Goal: Task Accomplishment & Management: Manage account settings

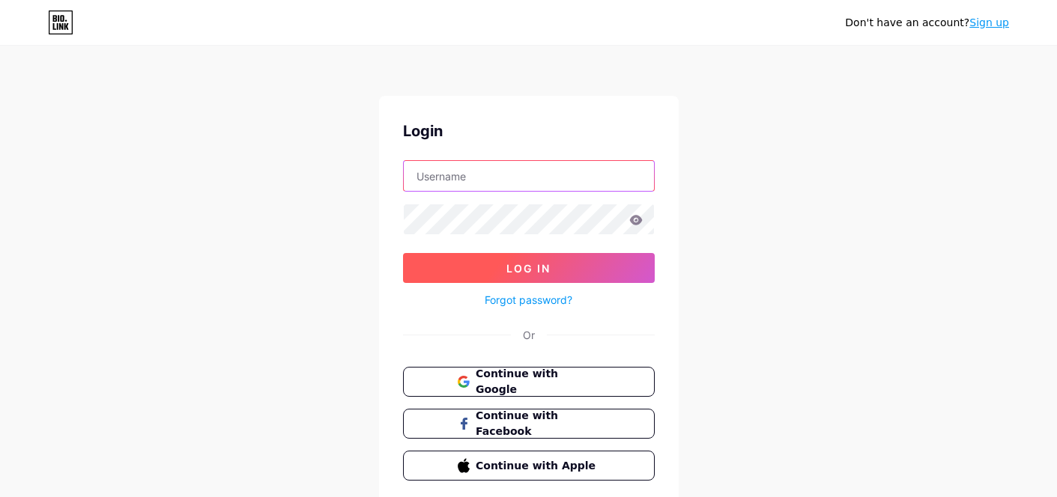
type input "[EMAIL_ADDRESS][DOMAIN_NAME]"
click at [533, 262] on span "Log In" at bounding box center [528, 268] width 44 height 13
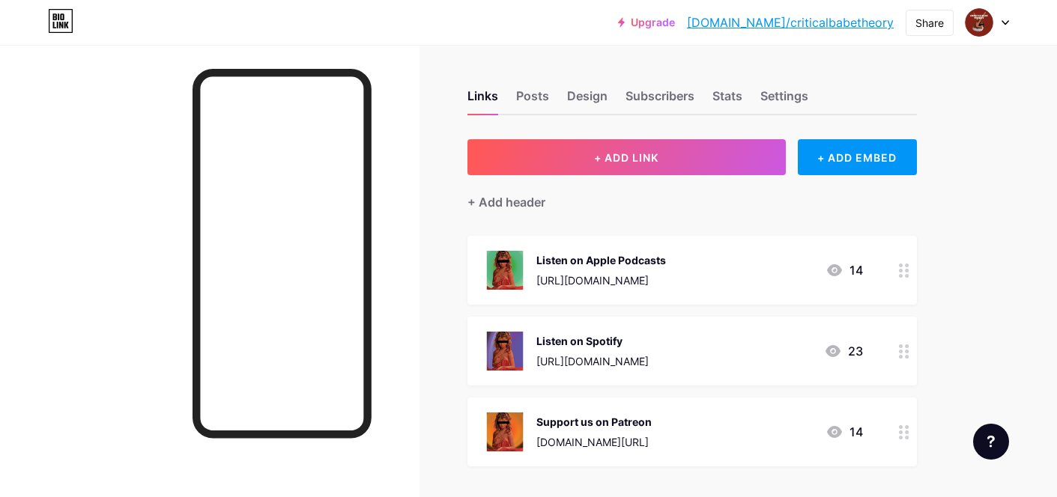
click at [625, 259] on div "Listen on Apple Podcasts" at bounding box center [601, 260] width 130 height 16
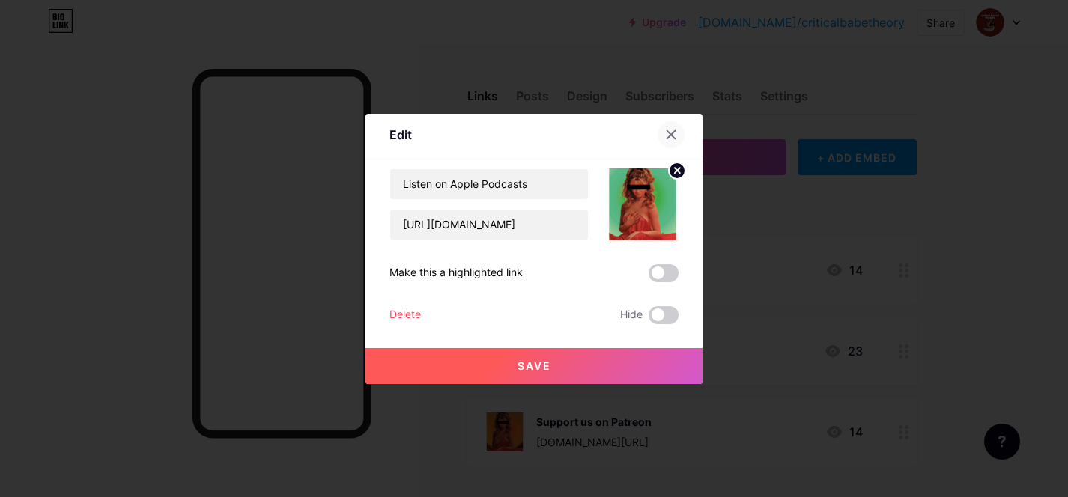
click at [671, 130] on icon at bounding box center [671, 135] width 12 height 12
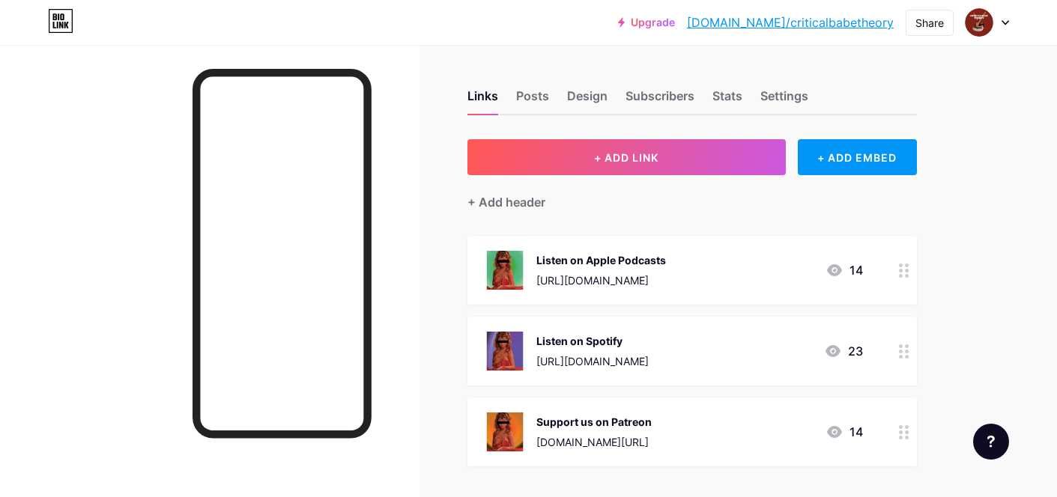
click at [582, 426] on div "Support us on Patreon" at bounding box center [593, 422] width 115 height 16
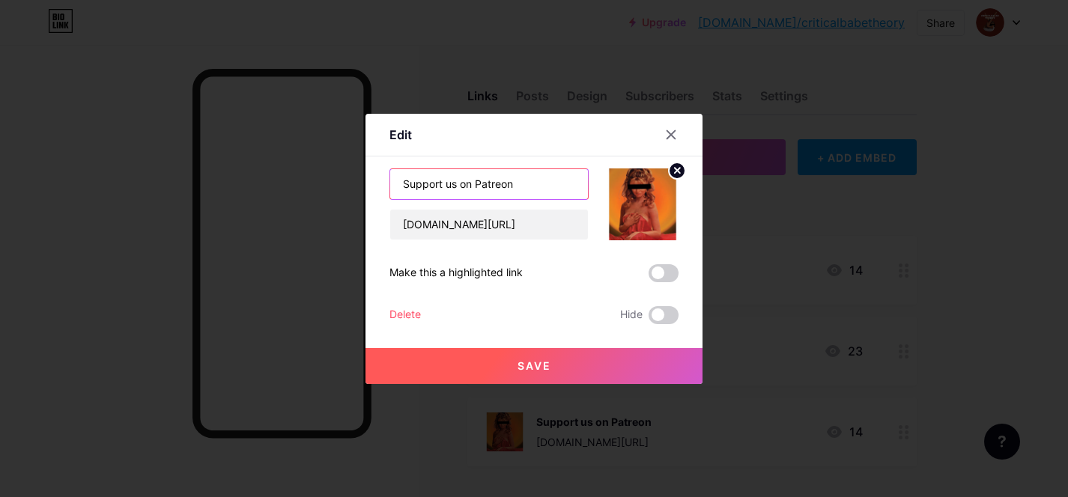
drag, startPoint x: 459, startPoint y: 186, endPoint x: 377, endPoint y: 181, distance: 81.8
click at [377, 181] on div "Edit Content YouTube Play YouTube video without leaving your page. ADD Vimeo Pl…" at bounding box center [534, 249] width 337 height 270
type input "Listen on Patreon"
click at [557, 372] on button "Save" at bounding box center [534, 366] width 337 height 36
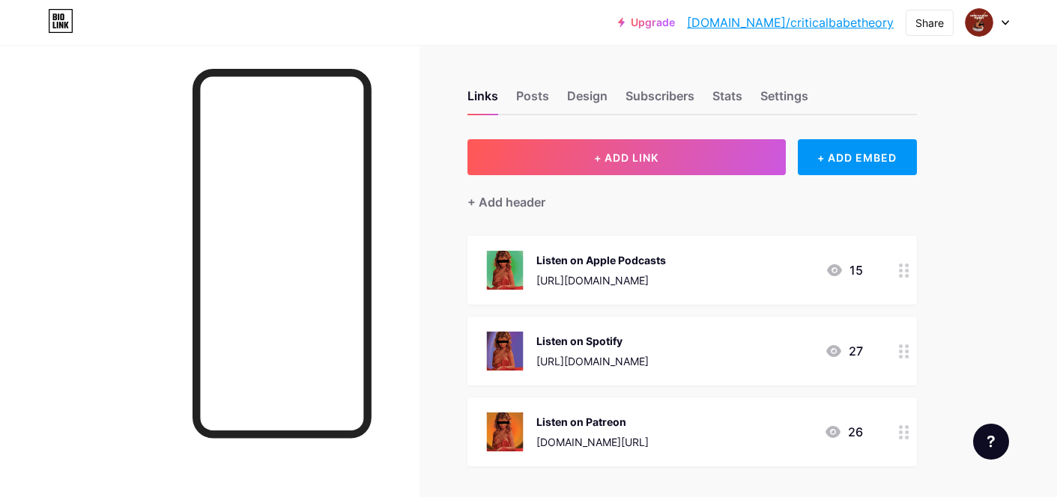
drag, startPoint x: 595, startPoint y: 417, endPoint x: 610, endPoint y: 316, distance: 102.3
click at [610, 316] on span "Listen on Apple Podcasts [URL][DOMAIN_NAME] 15 Listen on Spotify [URL][DOMAIN_N…" at bounding box center [691, 351] width 449 height 231
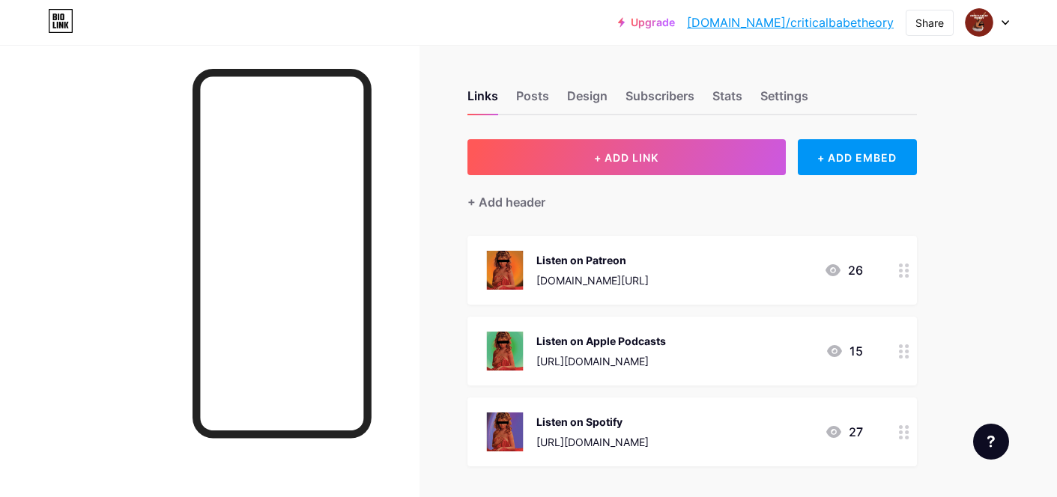
click at [616, 257] on div "Listen on Patreon" at bounding box center [592, 260] width 112 height 16
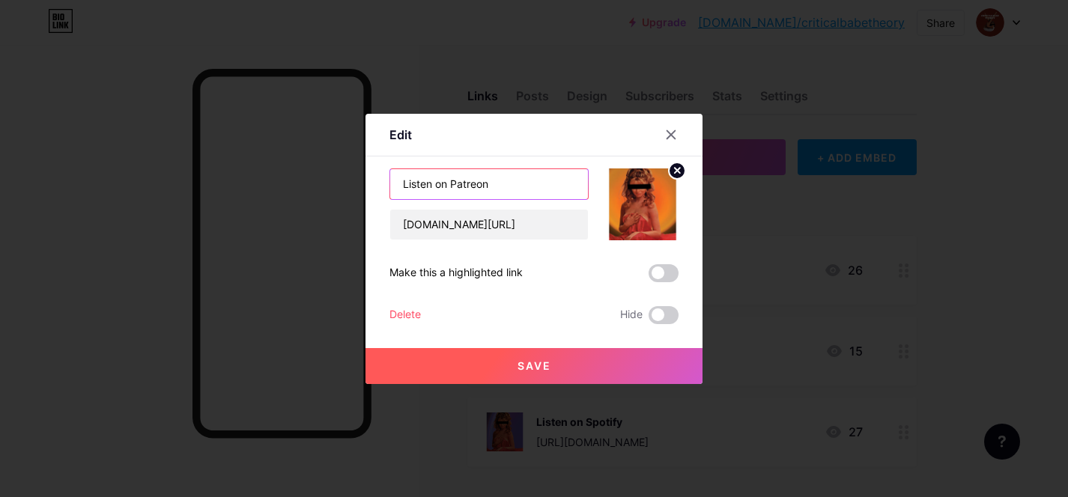
click at [519, 184] on input "Listen on Patreon" at bounding box center [489, 184] width 198 height 30
type input "Listen on Patreon (all episodes)"
click at [474, 358] on button "Save" at bounding box center [534, 366] width 337 height 36
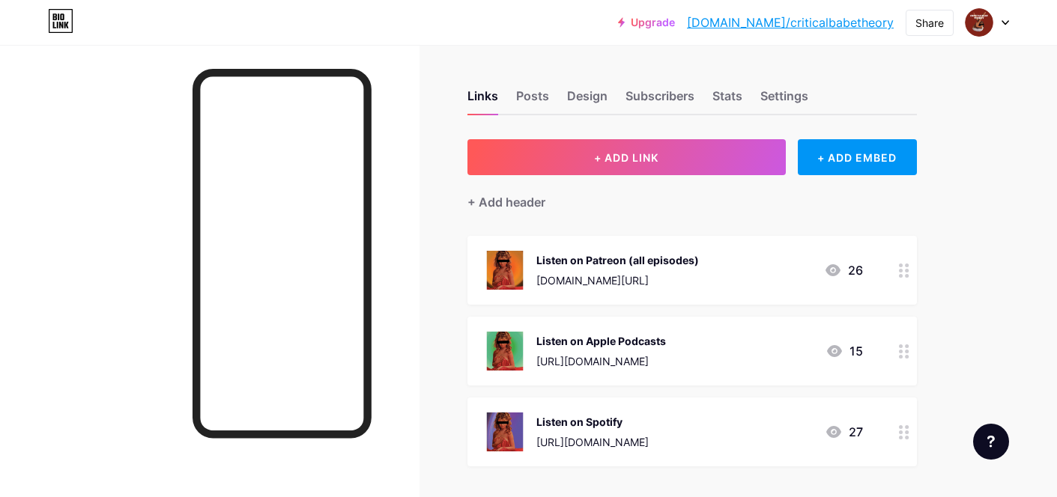
click at [658, 343] on div "Listen on Apple Podcasts" at bounding box center [601, 341] width 130 height 16
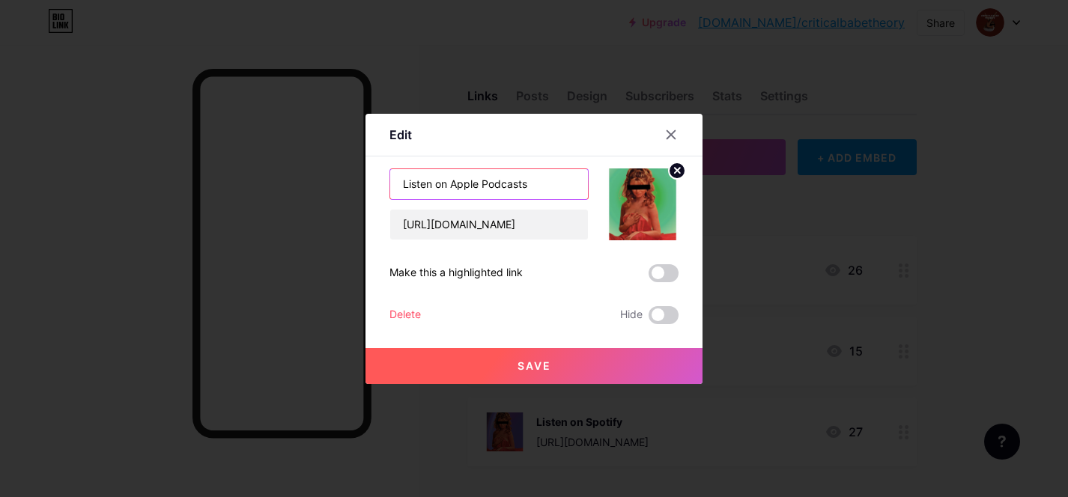
click at [536, 186] on input "Listen on Apple Podcasts" at bounding box center [489, 184] width 198 height 30
click at [502, 187] on input "Listen on Apple Podcasts (free episodes)" at bounding box center [489, 184] width 198 height 30
type input "Listen on Apple Podcasts (free episodes)"
click at [521, 366] on span "Save" at bounding box center [535, 366] width 34 height 13
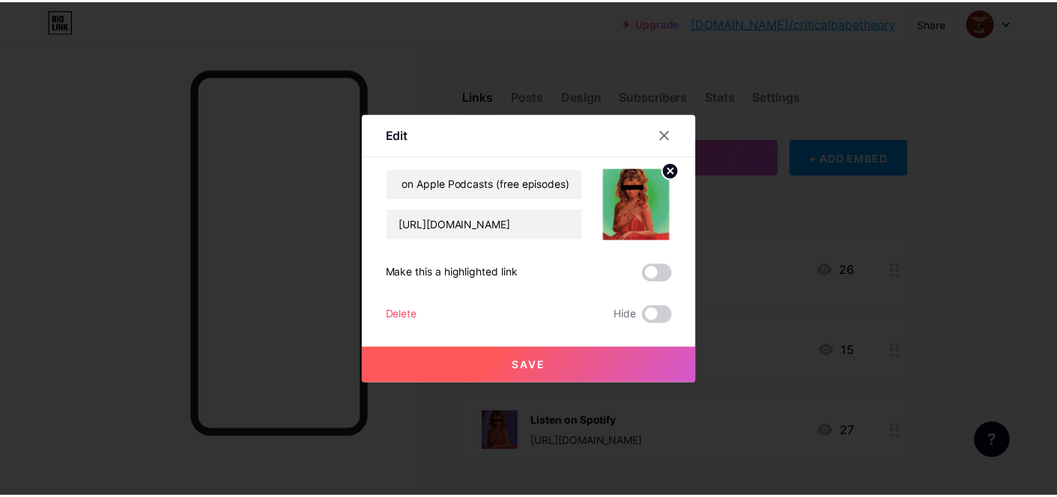
scroll to position [0, 0]
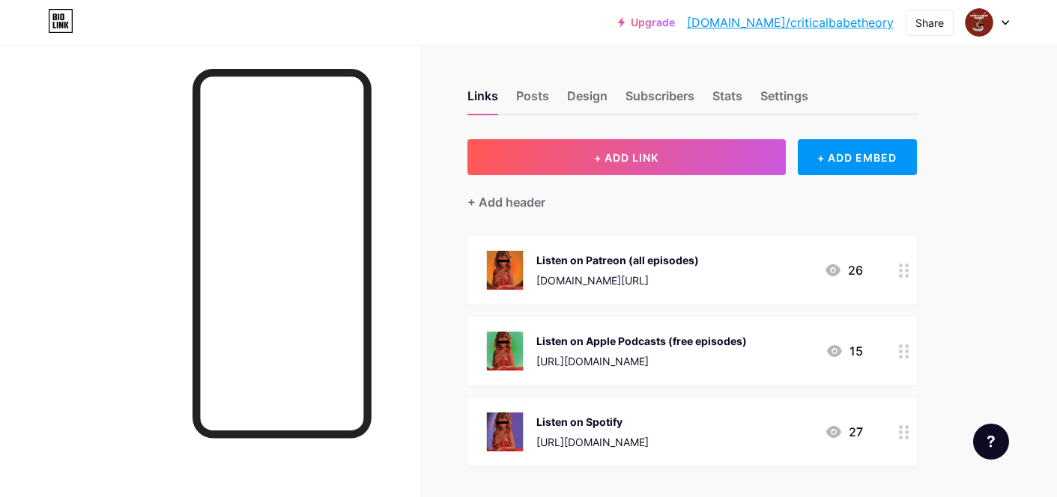
click at [560, 424] on div "Listen on Spotify" at bounding box center [592, 422] width 112 height 16
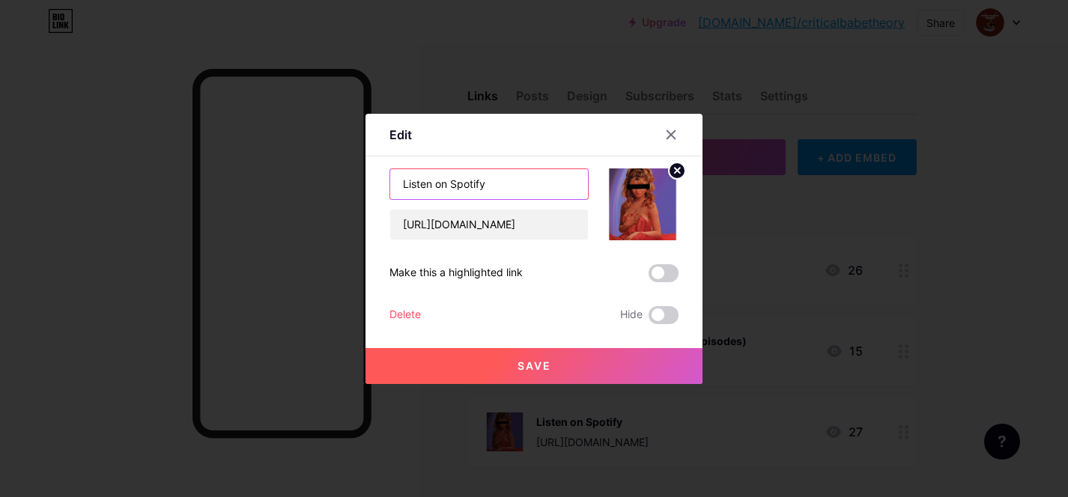
click at [526, 192] on input "Listen on Spotify" at bounding box center [489, 184] width 198 height 30
paste input "(free episodes)"
type input "Listen on Spotify (free episodes)"
click at [535, 374] on button "Save" at bounding box center [534, 366] width 337 height 36
